Goal: Check status: Check status

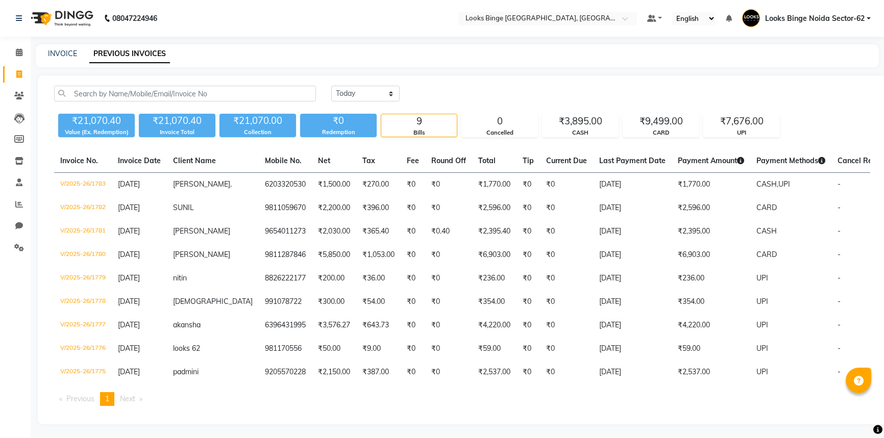
select select "[DATE]"
click at [16, 52] on icon at bounding box center [19, 52] width 7 height 8
